Goal: Complete application form

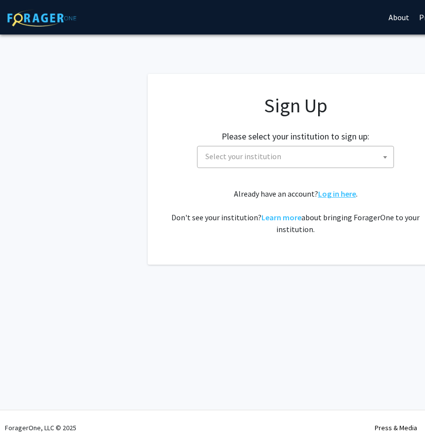
click at [340, 192] on link "Log in here" at bounding box center [337, 194] width 38 height 10
select select
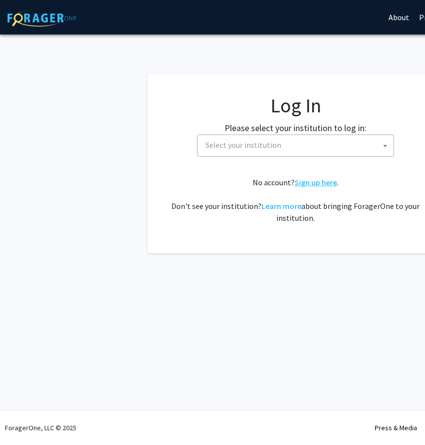
click at [326, 185] on link "Sign up here" at bounding box center [316, 182] width 42 height 10
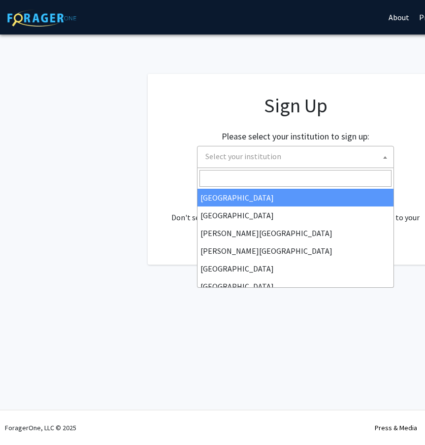
click at [269, 159] on span "Select your institution" at bounding box center [244, 156] width 76 height 10
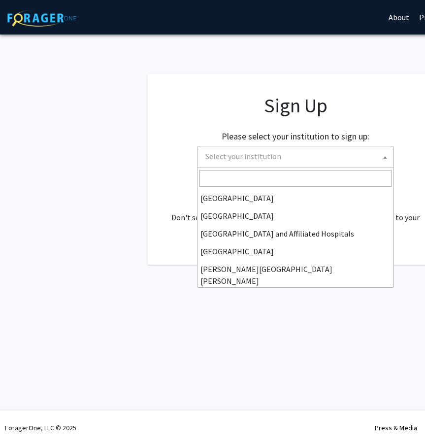
scroll to position [161, 0]
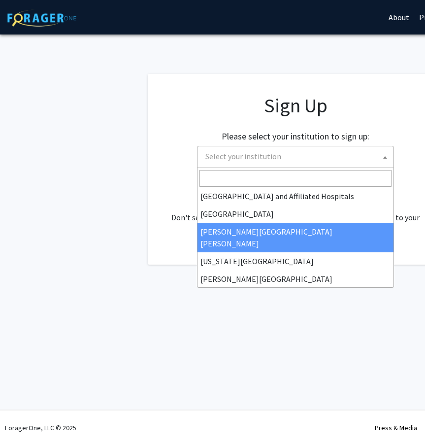
select select "1"
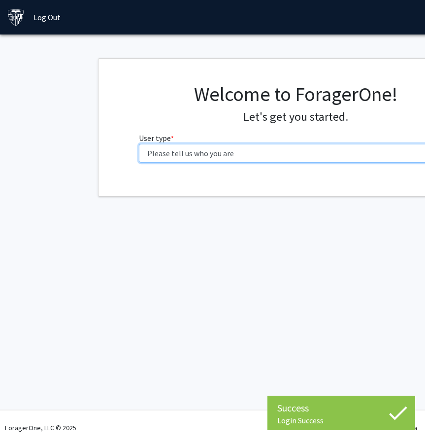
click at [293, 150] on select "Please tell us who you are Undergraduate Student Master's Student Doctoral Cand…" at bounding box center [296, 153] width 314 height 19
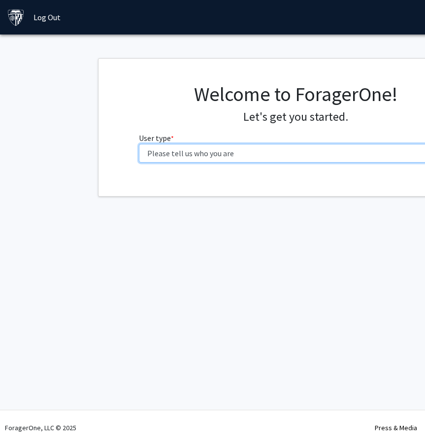
select select "1: undergrad"
click at [139, 144] on select "Please tell us who you are Undergraduate Student Master's Student Doctoral Cand…" at bounding box center [296, 153] width 314 height 19
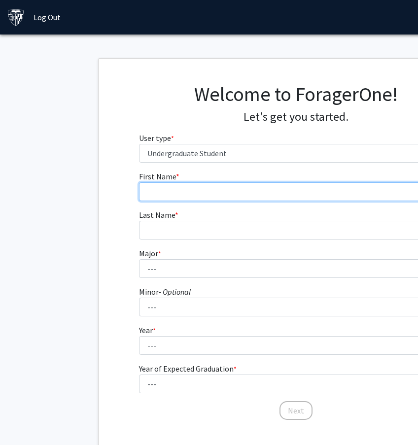
click at [265, 190] on input "First Name * required" at bounding box center [296, 191] width 314 height 19
type input "Young"
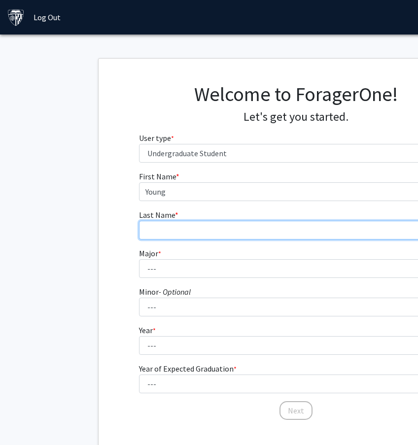
type input "Yoon"
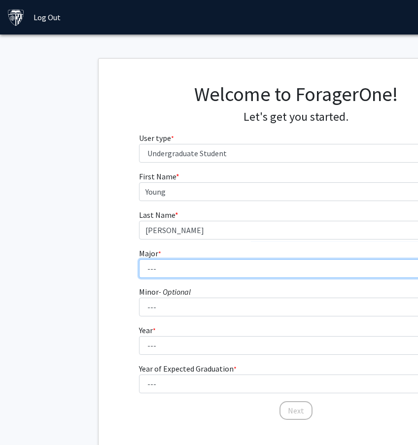
click at [168, 271] on select "--- Africana Studies Anthropology Applied Mathematics & Statistics Archaeology …" at bounding box center [296, 268] width 314 height 19
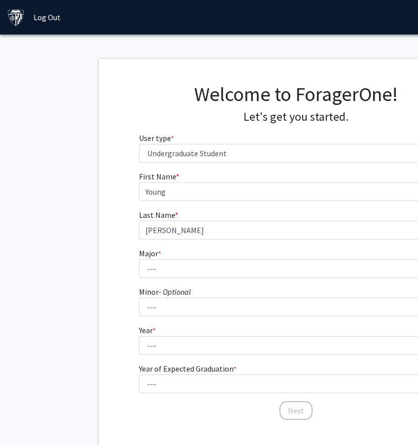
click at [35, 110] on fg-get-started "Welcome to ForagerOne! Let's get you started. User type * required Please tell …" at bounding box center [296, 252] width 592 height 389
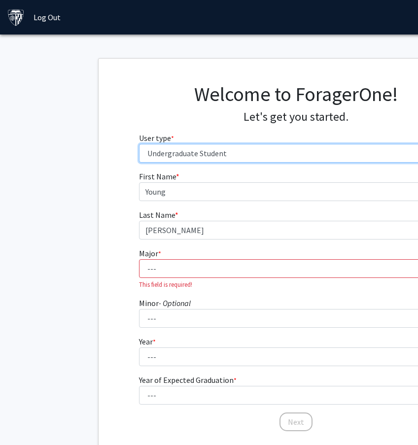
click at [186, 153] on select "Please tell us who you are Undergraduate Student Master's Student Doctoral Cand…" at bounding box center [296, 153] width 314 height 19
select select "2: masters"
click at [139, 144] on select "Please tell us who you are Undergraduate Student Master's Student Doctoral Cand…" at bounding box center [296, 153] width 314 height 19
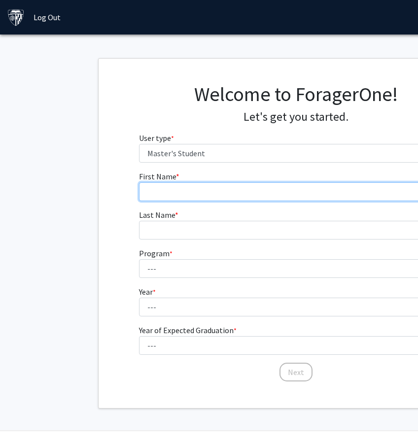
click at [164, 190] on input "First Name * required" at bounding box center [296, 191] width 314 height 19
type input "Young"
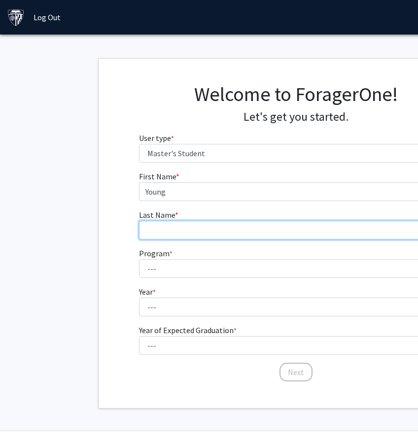
type input "Yoon"
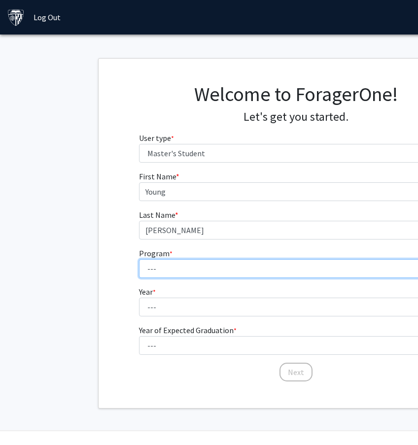
click at [165, 264] on select "--- Anatomy Education Applied and Computational Mathematics Applied Biomedical …" at bounding box center [296, 268] width 314 height 19
